Goal: Book appointment/travel/reservation

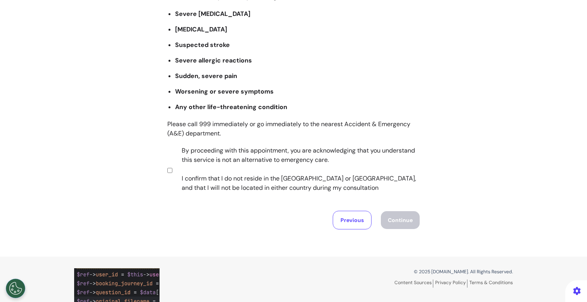
scroll to position [154, 0]
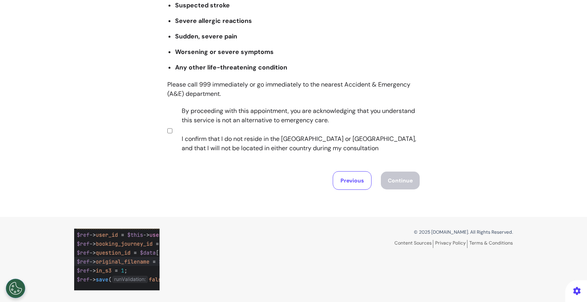
click at [267, 128] on label "By proceeding with this appointment, you are acknowledging that you understand …" at bounding box center [295, 129] width 243 height 47
click at [410, 185] on button "Continue" at bounding box center [400, 181] width 39 height 18
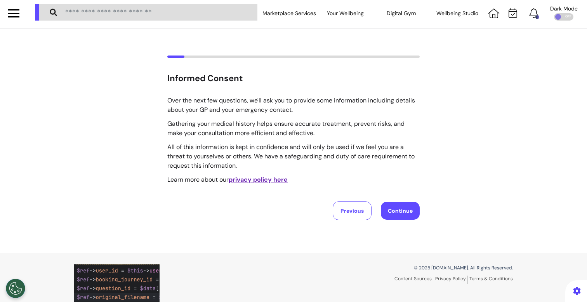
scroll to position [0, 0]
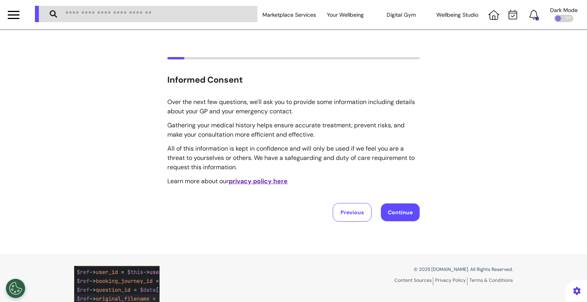
click at [411, 215] on button "Continue" at bounding box center [400, 213] width 39 height 18
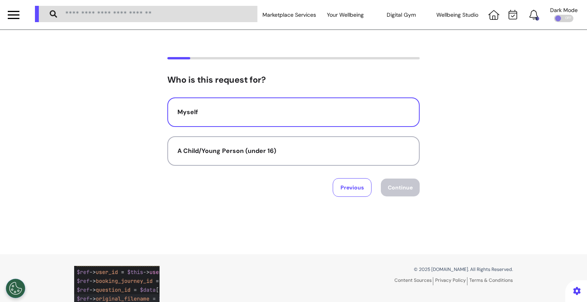
drag, startPoint x: 287, startPoint y: 98, endPoint x: 287, endPoint y: 103, distance: 5.1
click at [287, 103] on button "Myself" at bounding box center [293, 113] width 253 height 30
click at [395, 189] on button "Continue" at bounding box center [400, 188] width 39 height 18
select select "*****"
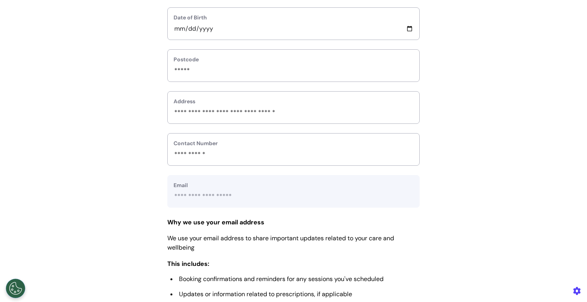
scroll to position [387, 0]
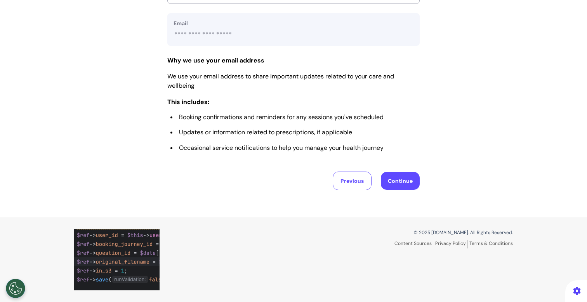
click at [396, 185] on button "Continue" at bounding box center [400, 181] width 39 height 18
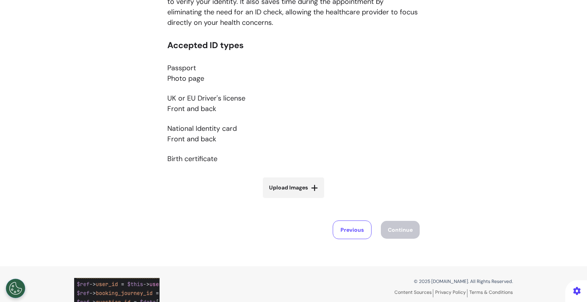
scroll to position [125, 0]
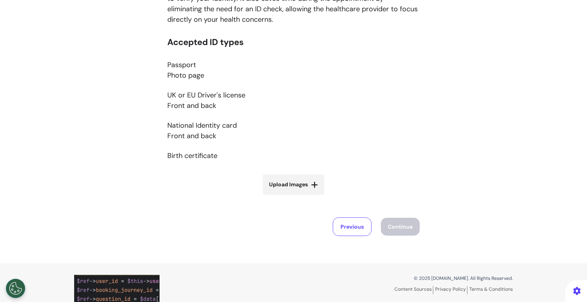
click at [286, 192] on label "Upload Images" at bounding box center [293, 184] width 61 height 21
click at [286, 197] on input "Upload Images" at bounding box center [293, 201] width 92 height 8
type input "**********"
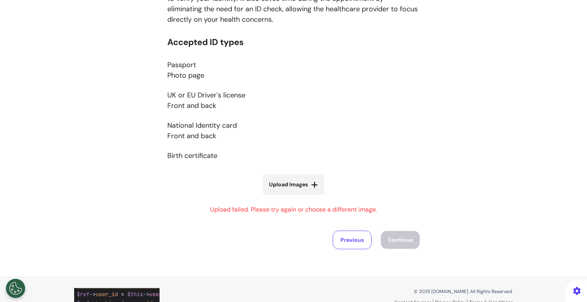
click at [286, 186] on span "Upload Images" at bounding box center [288, 185] width 39 height 8
click at [286, 197] on input "Upload Images" at bounding box center [293, 201] width 92 height 8
type input "**********"
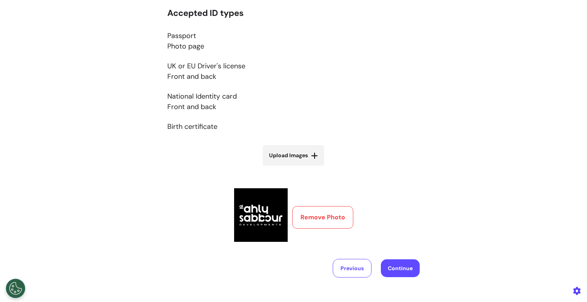
scroll to position [162, 0]
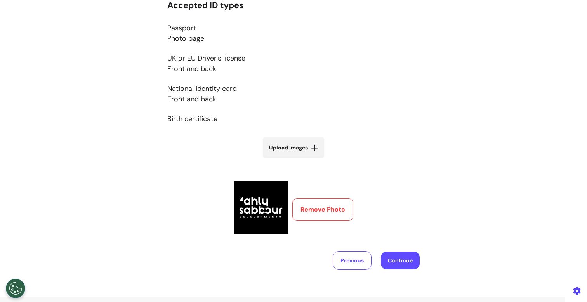
click at [306, 152] on label "Upload Images" at bounding box center [293, 148] width 61 height 21
click at [306, 160] on input "Upload Images" at bounding box center [293, 164] width 92 height 8
type input "**********"
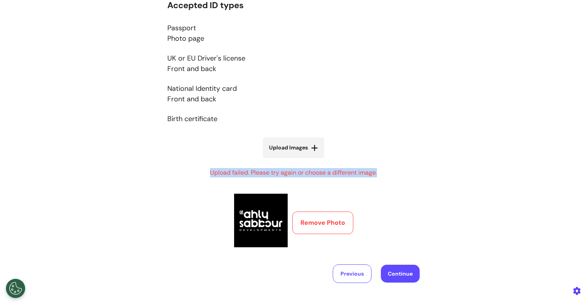
drag, startPoint x: 207, startPoint y: 172, endPoint x: 392, endPoint y: 173, distance: 184.9
click at [392, 173] on div "Accepted ID types Passport Photo page UK or EU Driver's license Front and back …" at bounding box center [293, 126] width 253 height 252
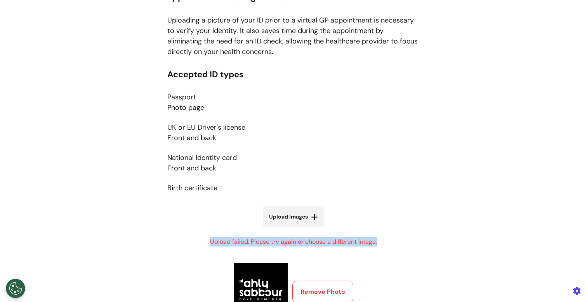
scroll to position [175, 0]
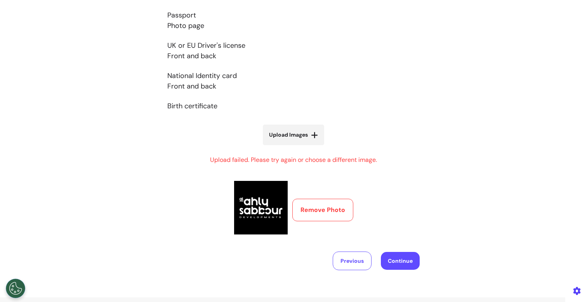
click at [202, 224] on div "Accepted ID types Passport Photo page UK or EU Driver's license Front and back …" at bounding box center [293, 114] width 253 height 252
click at [304, 129] on label "Upload Images" at bounding box center [293, 135] width 61 height 21
click at [304, 147] on input "Upload Images" at bounding box center [293, 151] width 92 height 8
type input "**********"
click at [315, 141] on label "Upload Images" at bounding box center [293, 135] width 61 height 21
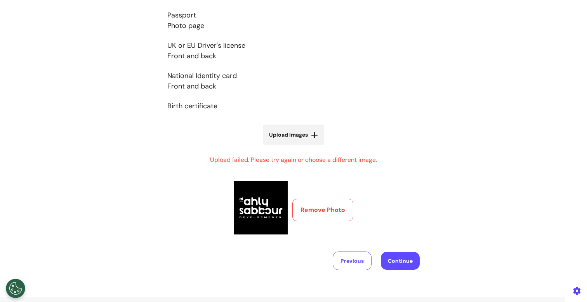
click at [315, 147] on input "Upload Images" at bounding box center [293, 151] width 92 height 8
type input "**********"
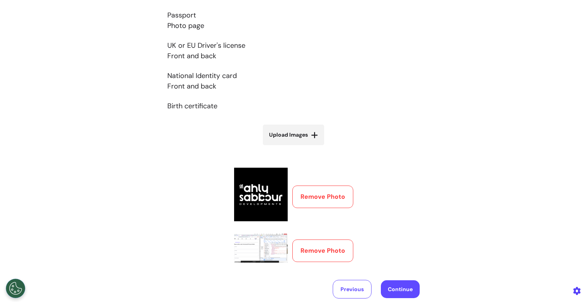
click at [305, 139] on span "Upload Images" at bounding box center [288, 135] width 39 height 8
click at [305, 147] on input "Upload Images" at bounding box center [293, 151] width 92 height 8
type input "**********"
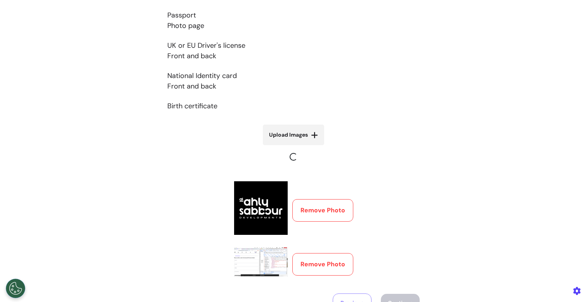
click at [305, 141] on label "Upload Images" at bounding box center [293, 135] width 61 height 21
click at [305, 161] on input "Upload Images" at bounding box center [293, 165] width 92 height 8
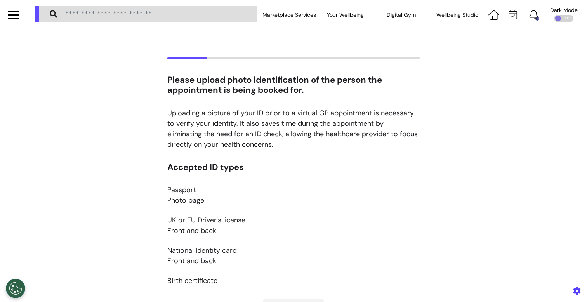
scroll to position [175, 0]
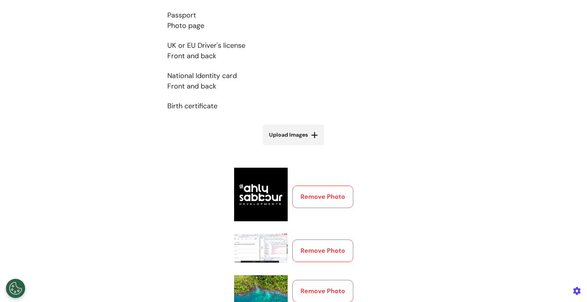
type input "**********"
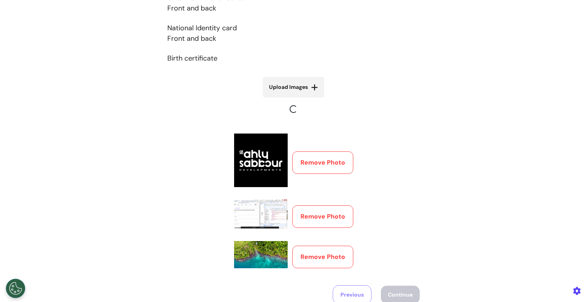
scroll to position [223, 0]
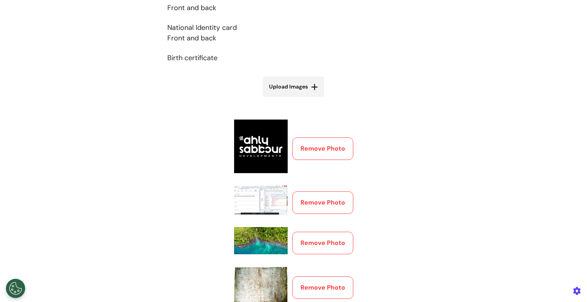
click at [300, 86] on span "Upload Images" at bounding box center [288, 87] width 39 height 8
click at [300, 99] on input "Upload Images" at bounding box center [293, 103] width 92 height 8
type input "**********"
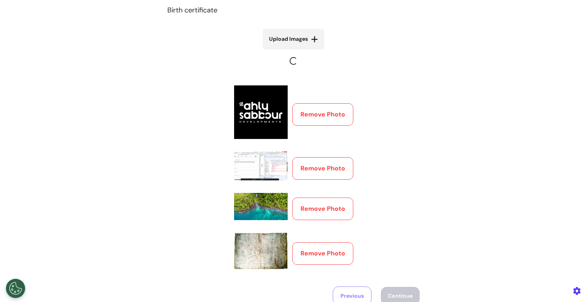
scroll to position [272, 0]
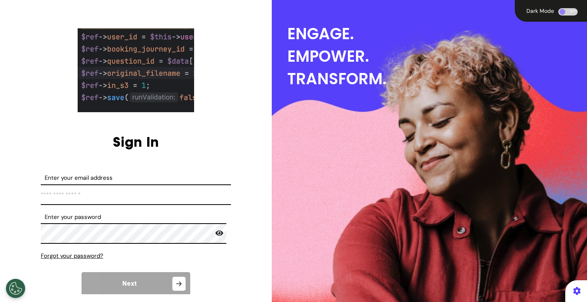
click at [149, 202] on input "Enter your email address" at bounding box center [136, 195] width 190 height 21
type input "**********"
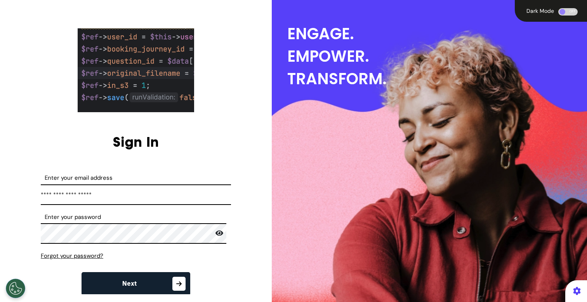
click at [163, 276] on button "Next" at bounding box center [136, 283] width 109 height 23
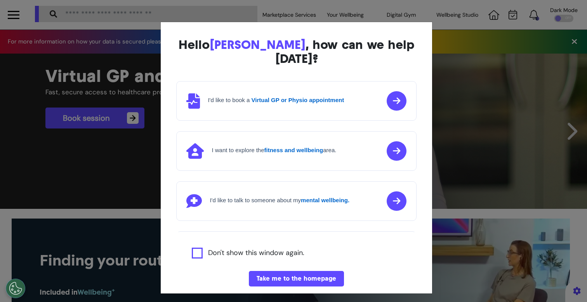
click at [94, 198] on div "Hello Ahmed , how can we help today? I'd like to book a Virtual GP or Physio ap…" at bounding box center [293, 151] width 587 height 302
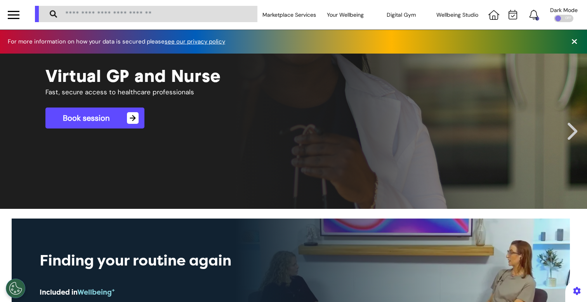
scroll to position [0, 293]
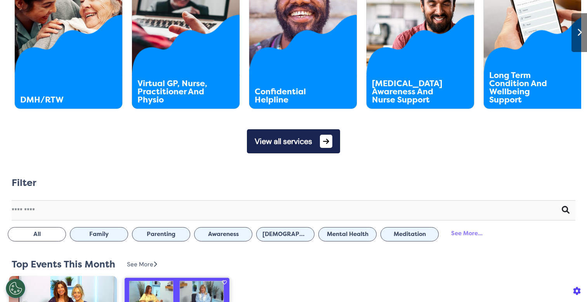
click at [302, 147] on button "View all services" at bounding box center [293, 141] width 93 height 24
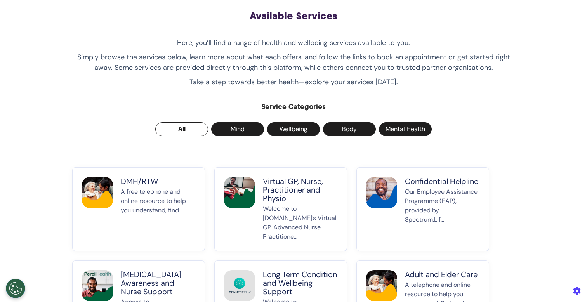
scroll to position [92, 0]
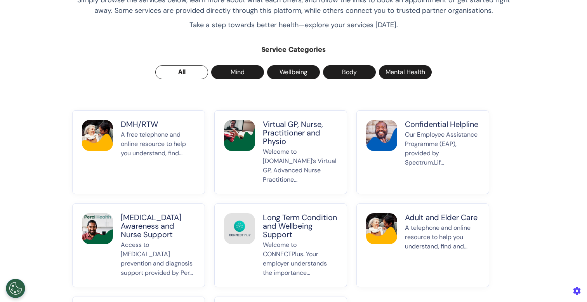
click at [313, 165] on p "Welcome to Spectrum.Life’s Virtual GP, Advanced Nurse Practitione..." at bounding box center [300, 165] width 75 height 37
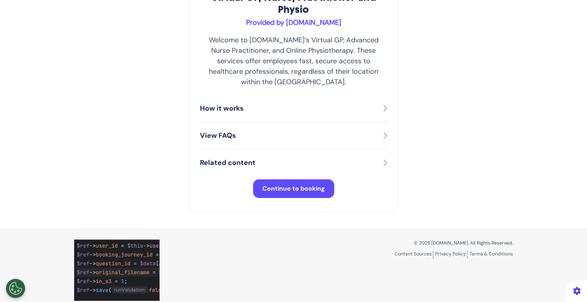
click at [300, 185] on span "Continue to booking" at bounding box center [294, 189] width 63 height 8
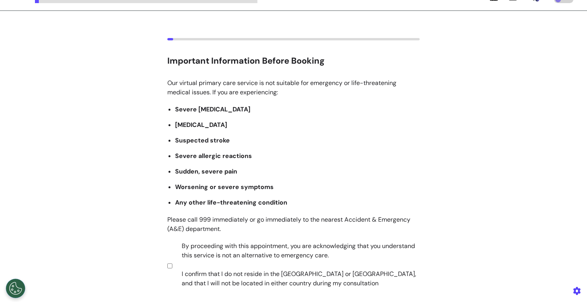
scroll to position [154, 0]
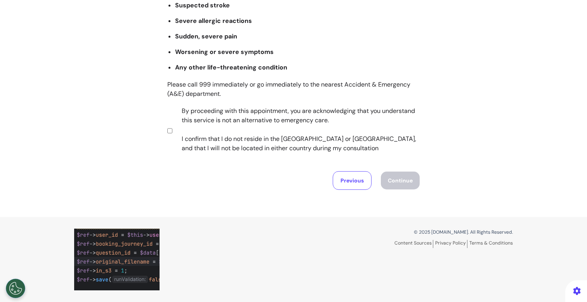
click at [260, 133] on label "By proceeding with this appointment, you are acknowledging that you understand …" at bounding box center [295, 129] width 243 height 47
click at [397, 179] on button "Continue" at bounding box center [400, 181] width 39 height 18
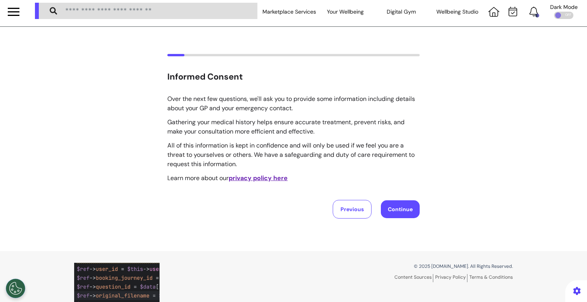
scroll to position [0, 0]
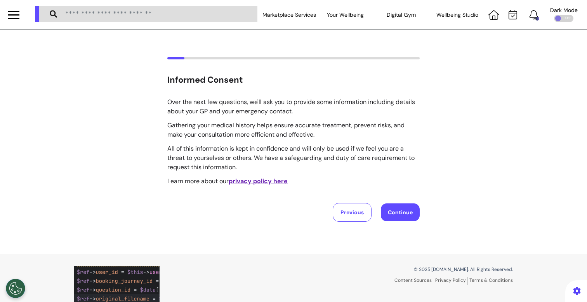
click at [406, 207] on button "Continue" at bounding box center [400, 213] width 39 height 18
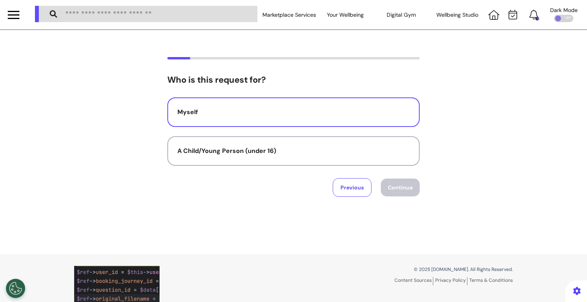
click at [300, 108] on div "Myself" at bounding box center [294, 112] width 232 height 9
click at [406, 193] on button "Continue" at bounding box center [400, 188] width 39 height 18
select select "*****"
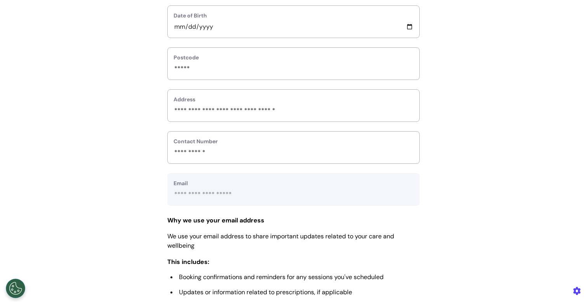
scroll to position [387, 0]
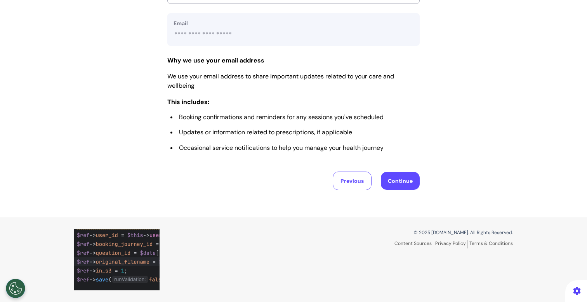
click at [404, 186] on button "Continue" at bounding box center [400, 181] width 39 height 18
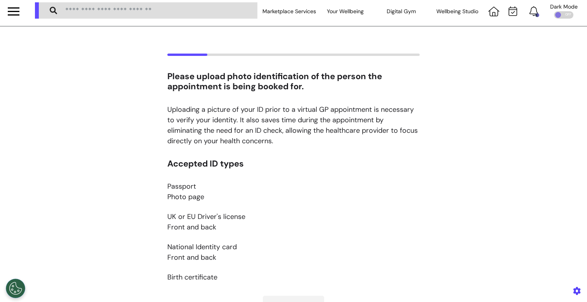
scroll to position [68, 0]
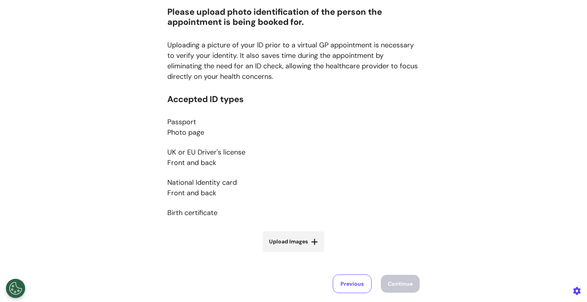
click at [311, 240] on icon at bounding box center [314, 242] width 7 height 8
click at [310, 254] on input "Upload Images" at bounding box center [293, 258] width 92 height 8
type input "**********"
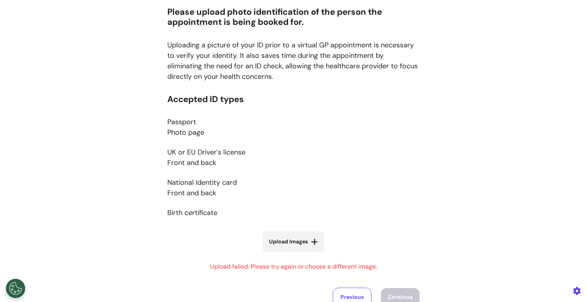
click at [293, 247] on label "Upload Images" at bounding box center [293, 242] width 61 height 21
click at [293, 254] on input "Upload Images" at bounding box center [293, 258] width 92 height 8
type input "**********"
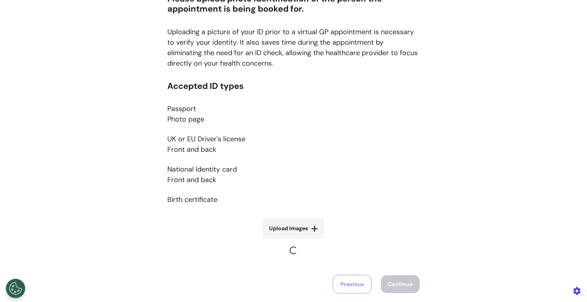
scroll to position [84, 0]
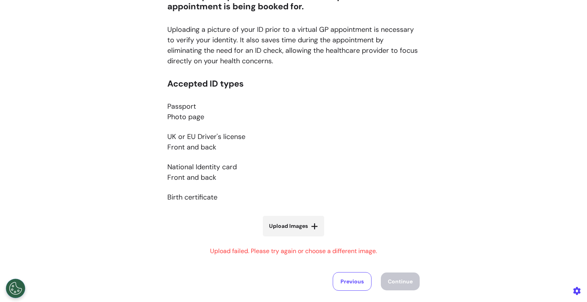
click at [282, 228] on span "Upload Images" at bounding box center [288, 226] width 39 height 8
click at [282, 239] on input "Upload Images" at bounding box center [293, 243] width 92 height 8
type input "**********"
click at [298, 227] on span "Upload Images" at bounding box center [288, 226] width 39 height 8
click at [298, 239] on input "Upload Images" at bounding box center [293, 243] width 92 height 8
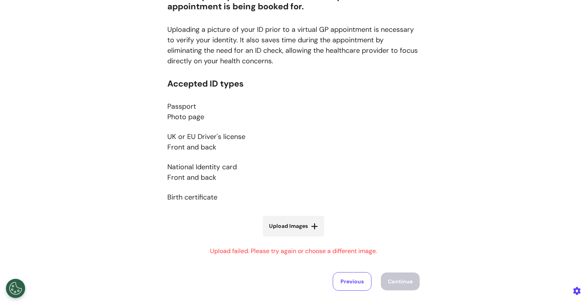
click at [285, 230] on span "Upload Images" at bounding box center [288, 226] width 39 height 8
click at [285, 239] on input "Upload Images" at bounding box center [293, 243] width 92 height 8
type input "**********"
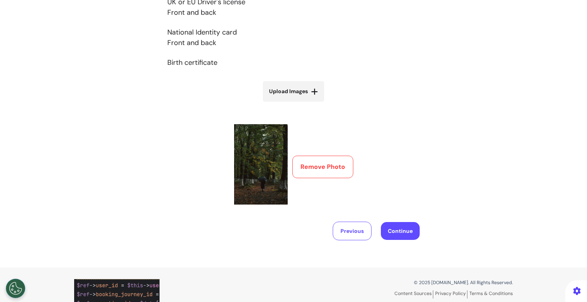
scroll to position [219, 0]
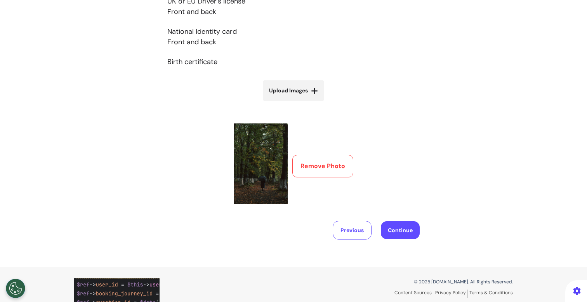
click at [295, 91] on span "Upload Images" at bounding box center [288, 91] width 39 height 8
click at [295, 103] on input "Upload Images" at bounding box center [293, 107] width 92 height 8
type input "**********"
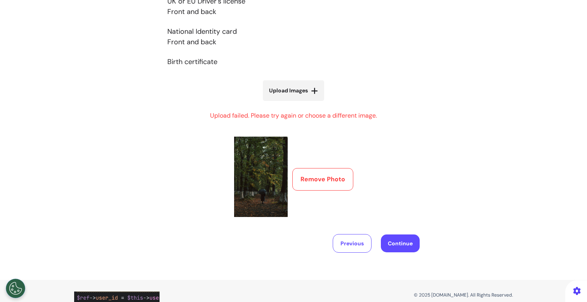
click at [566, 31] on div "Please upload photo identification of the person the appointment is being booke…" at bounding box center [293, 45] width 587 height 415
click at [299, 96] on label "Upload Images" at bounding box center [293, 90] width 61 height 21
click at [299, 103] on input "Upload Images" at bounding box center [293, 107] width 92 height 8
type input "**********"
click at [310, 96] on label "Upload Images" at bounding box center [293, 90] width 61 height 21
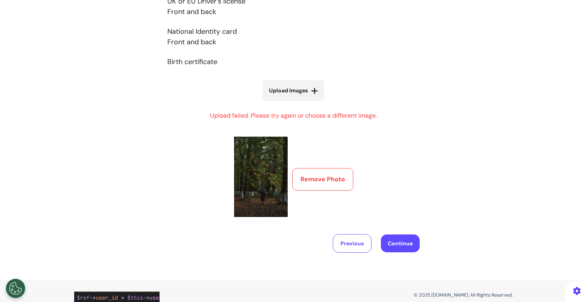
click at [310, 103] on input "Upload Images" at bounding box center [293, 107] width 92 height 8
type input "**********"
click at [312, 91] on icon at bounding box center [314, 91] width 7 height 8
click at [312, 103] on input "Upload Images" at bounding box center [293, 107] width 92 height 8
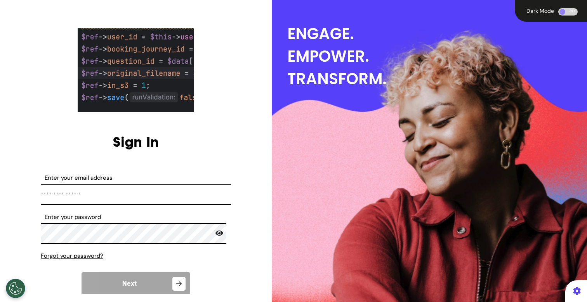
click at [122, 198] on input "Enter your email address" at bounding box center [136, 195] width 190 height 21
click at [123, 192] on input "Enter your email address" at bounding box center [136, 195] width 190 height 21
type input "**********"
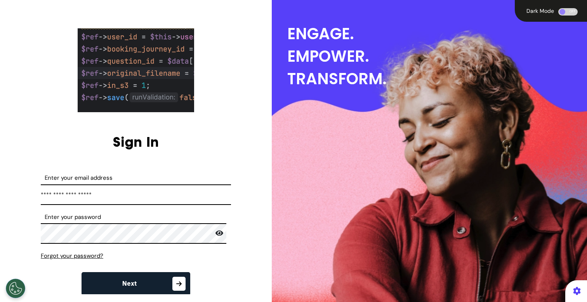
click at [146, 284] on button "Next" at bounding box center [136, 283] width 109 height 23
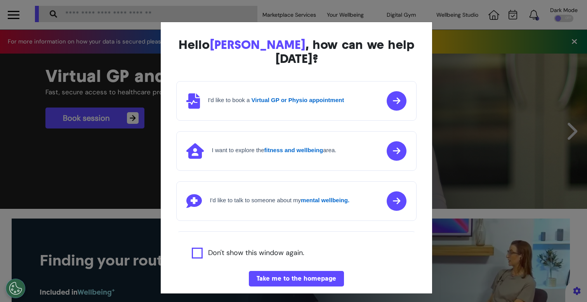
scroll to position [89, 0]
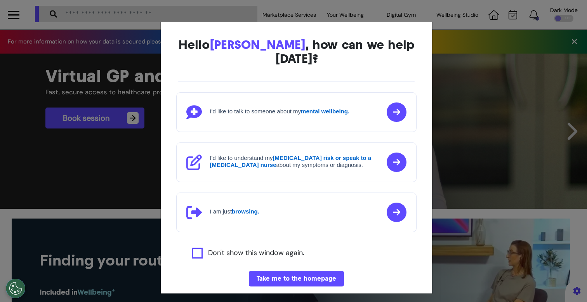
click at [53, 152] on div "Hello Ahmed , how can we help today? I'd like to book a Virtual GP or Physio ap…" at bounding box center [293, 151] width 587 height 302
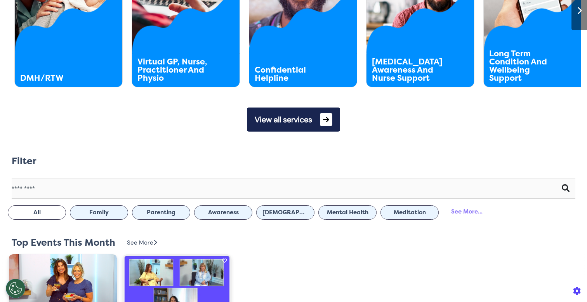
click at [300, 127] on button "View all services" at bounding box center [293, 120] width 93 height 24
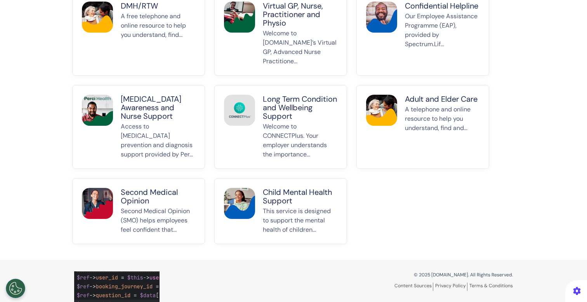
click at [288, 57] on p "Welcome to Spectrum.Life’s Virtual GP, Advanced Nurse Practitione..." at bounding box center [300, 47] width 75 height 37
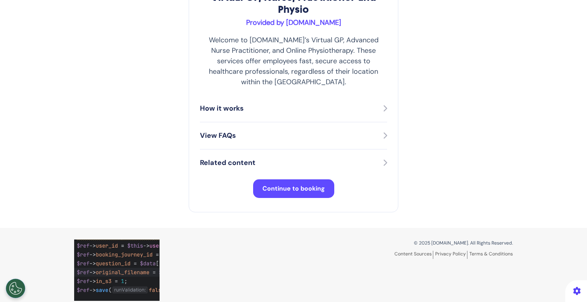
click at [292, 185] on span "Continue to booking" at bounding box center [294, 189] width 63 height 8
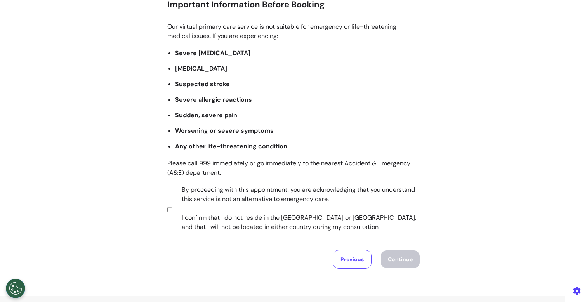
scroll to position [106, 0]
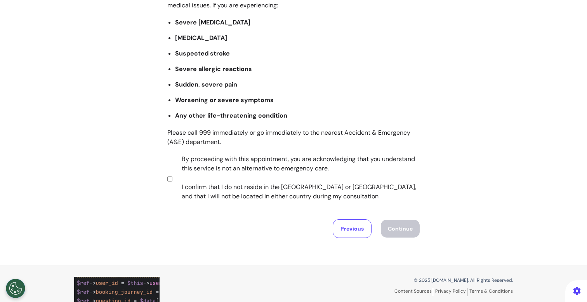
click at [237, 174] on label "By proceeding with this appointment, you are acknowledging that you understand …" at bounding box center [295, 178] width 243 height 47
click at [397, 227] on button "Continue" at bounding box center [400, 229] width 39 height 18
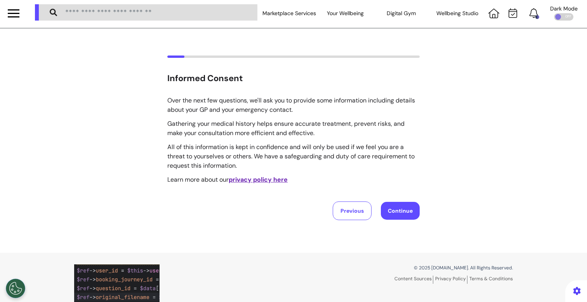
scroll to position [0, 0]
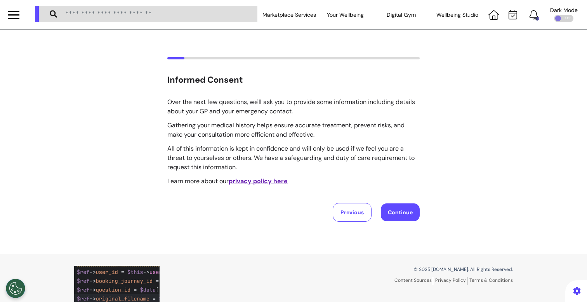
click at [395, 216] on button "Continue" at bounding box center [400, 213] width 39 height 18
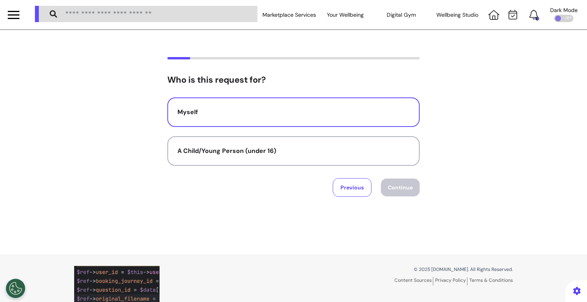
click at [291, 118] on button "Myself" at bounding box center [293, 113] width 253 height 30
click at [400, 190] on button "Continue" at bounding box center [400, 188] width 39 height 18
select select "*****"
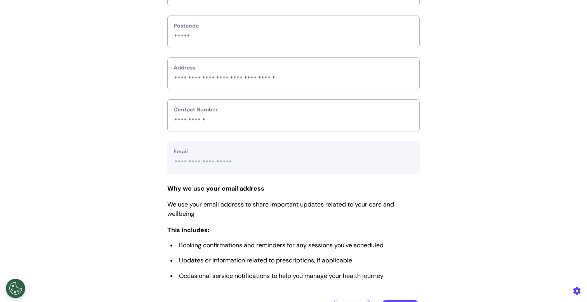
scroll to position [387, 0]
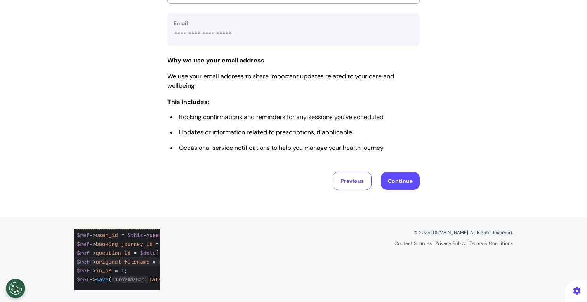
click at [416, 178] on button "Continue" at bounding box center [400, 181] width 39 height 18
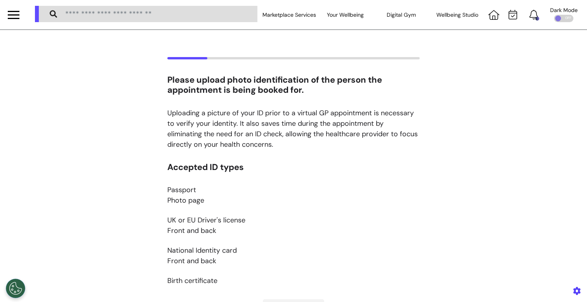
scroll to position [171, 0]
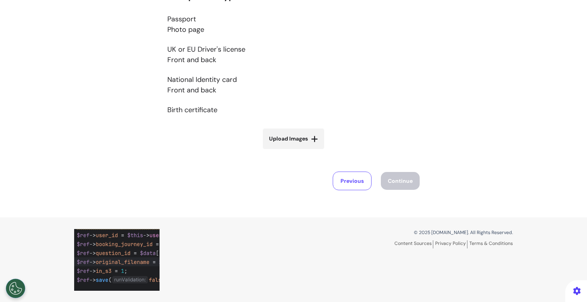
click at [300, 143] on span "Upload Images" at bounding box center [288, 139] width 39 height 8
click at [300, 151] on input "Upload Images" at bounding box center [293, 155] width 92 height 8
type input "**********"
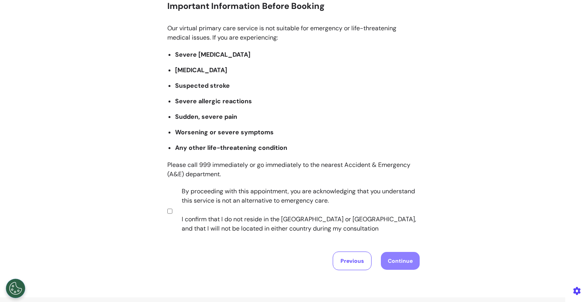
scroll to position [154, 0]
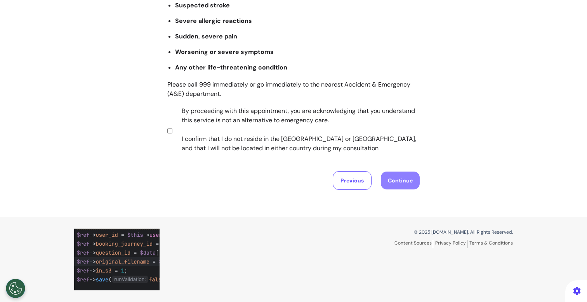
click at [269, 134] on label "By proceeding with this appointment, you are acknowledging that you understand …" at bounding box center [295, 129] width 243 height 47
click at [383, 183] on button "Continue" at bounding box center [400, 181] width 39 height 18
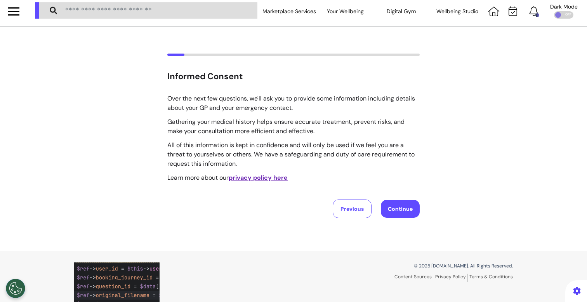
scroll to position [0, 0]
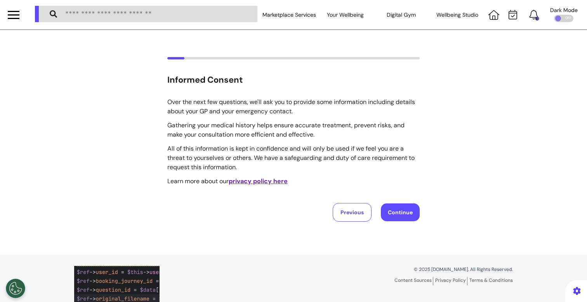
click at [398, 212] on button "Continue" at bounding box center [400, 213] width 39 height 18
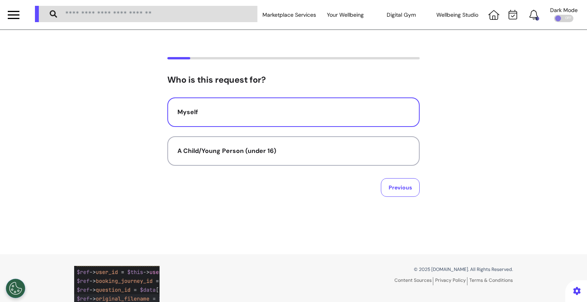
click at [319, 115] on div "Myself" at bounding box center [294, 112] width 232 height 9
select select "*****"
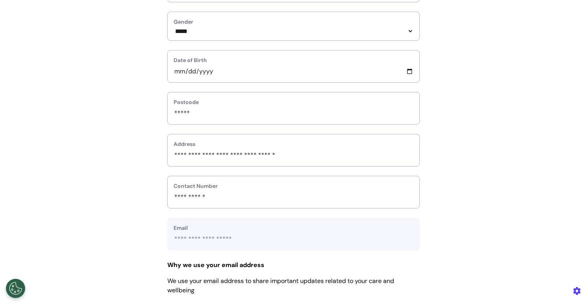
scroll to position [387, 0]
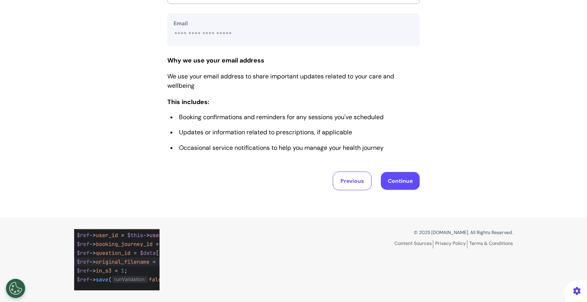
click at [395, 176] on button "Continue" at bounding box center [400, 181] width 39 height 18
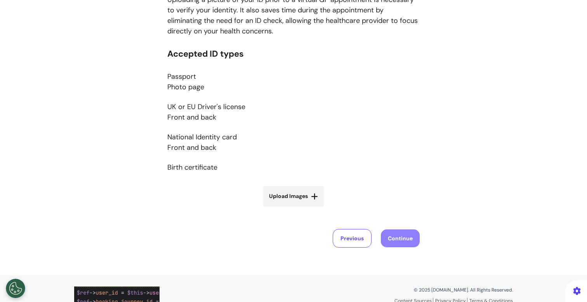
scroll to position [115, 0]
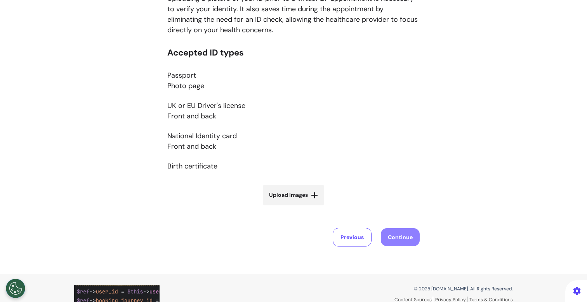
click at [274, 189] on label "Upload Images" at bounding box center [293, 195] width 61 height 21
click at [274, 207] on input "Upload Images" at bounding box center [293, 211] width 92 height 8
type input "**********"
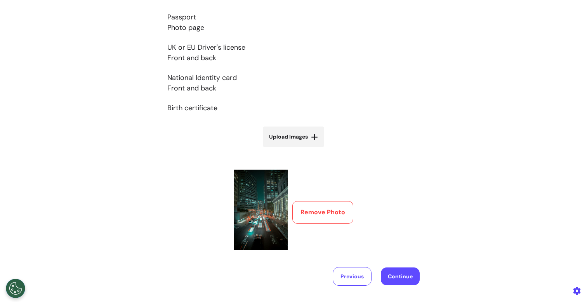
scroll to position [183, 0]
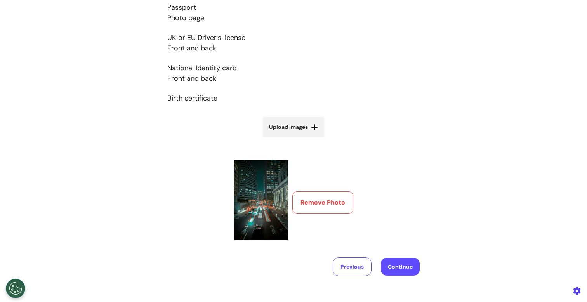
click at [147, 136] on div "Please upload photo identification of the person the appointment is being booke…" at bounding box center [293, 76] width 587 height 402
click at [296, 126] on span "Upload Images" at bounding box center [288, 127] width 39 height 8
click at [296, 139] on input "Upload Images" at bounding box center [293, 143] width 92 height 8
type input "**********"
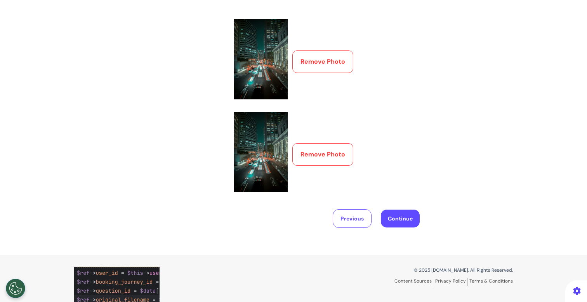
scroll to position [361, 0]
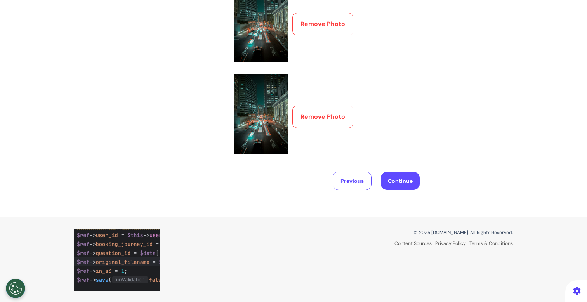
click at [403, 174] on button "Continue" at bounding box center [400, 181] width 39 height 18
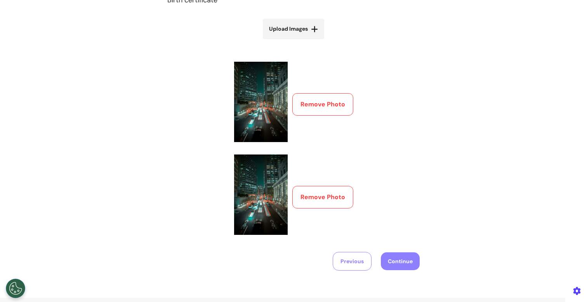
scroll to position [280, 0]
